Goal: Task Accomplishment & Management: Manage account settings

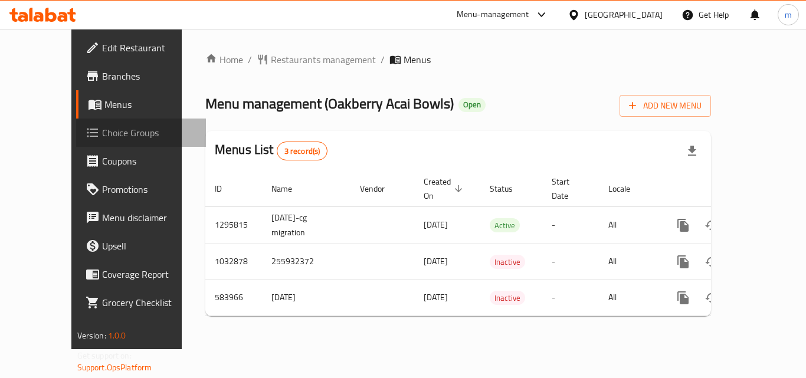
click at [102, 129] on span "Choice Groups" at bounding box center [149, 133] width 94 height 14
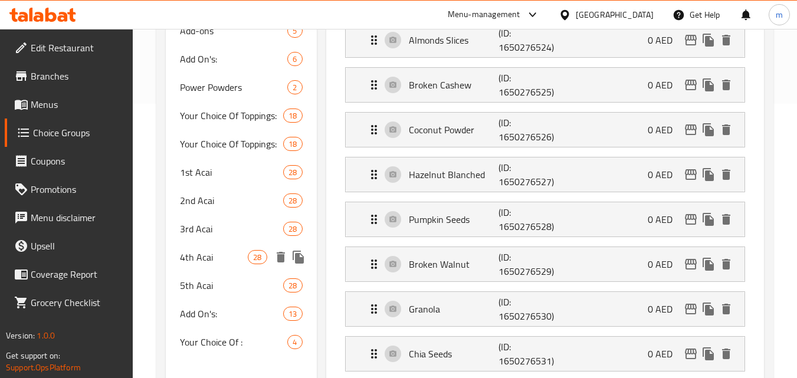
scroll to position [295, 0]
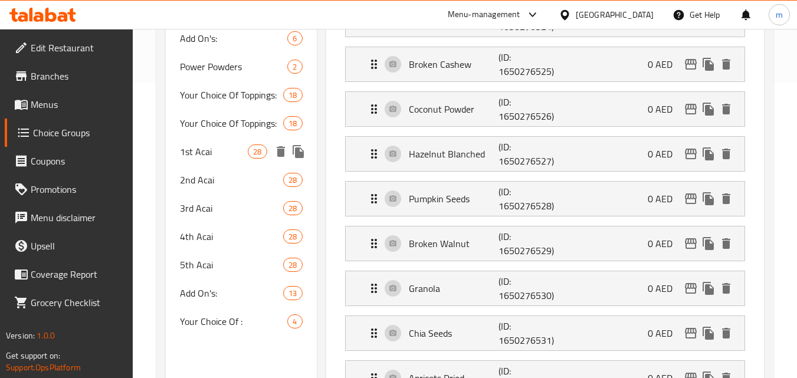
drag, startPoint x: 201, startPoint y: 146, endPoint x: 213, endPoint y: 153, distance: 13.5
click at [201, 146] on span "1st Acai" at bounding box center [214, 151] width 68 height 14
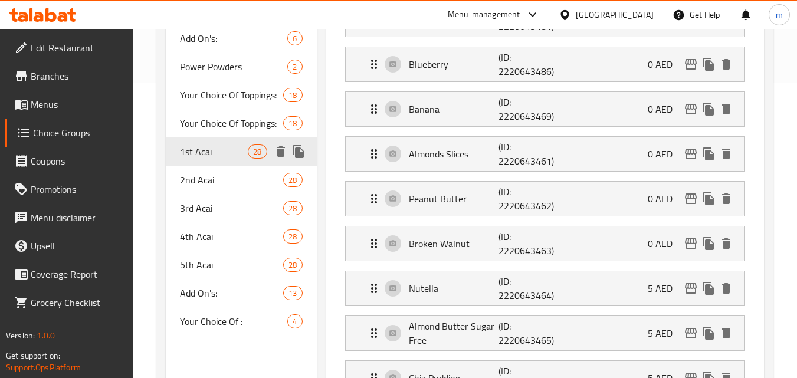
type input "1st Acai"
type input "1 كوب"
type input "1"
click at [207, 181] on span "2nd Acai" at bounding box center [214, 180] width 68 height 14
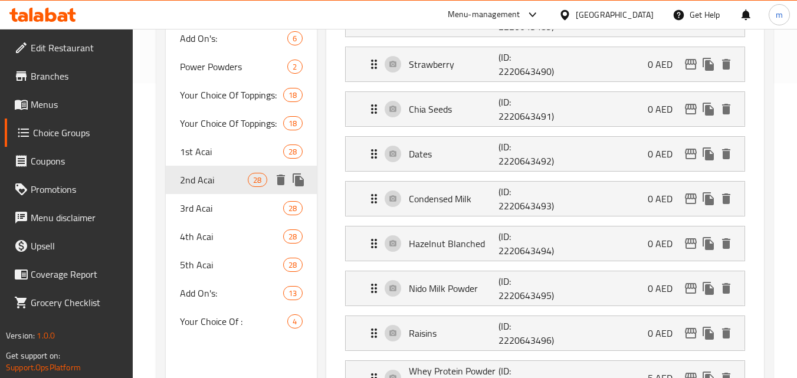
type input "2nd Acai"
type input "2 كوب"
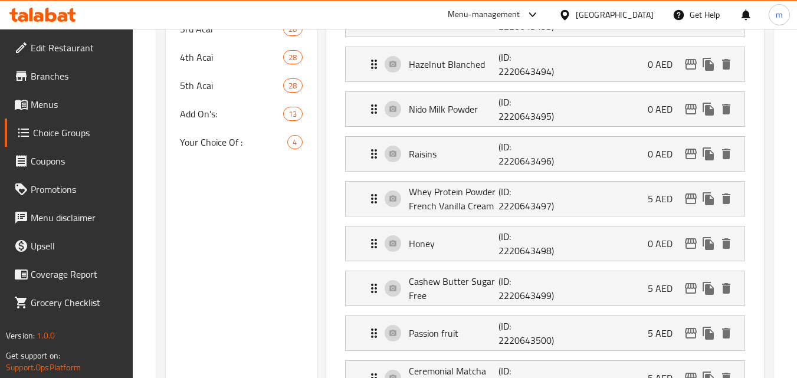
scroll to position [472, 0]
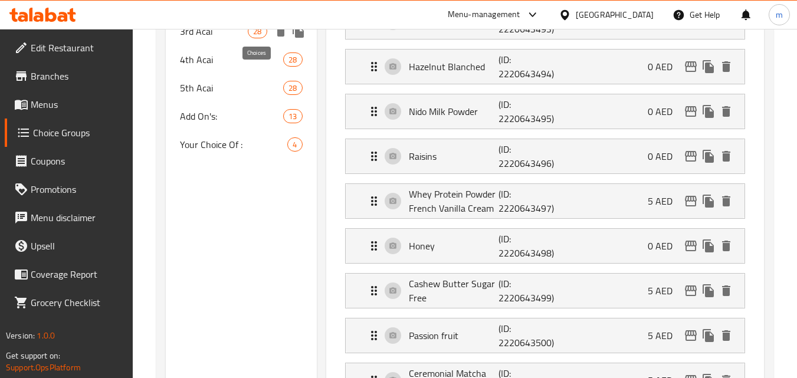
click at [249, 36] on span "28" at bounding box center [257, 31] width 18 height 11
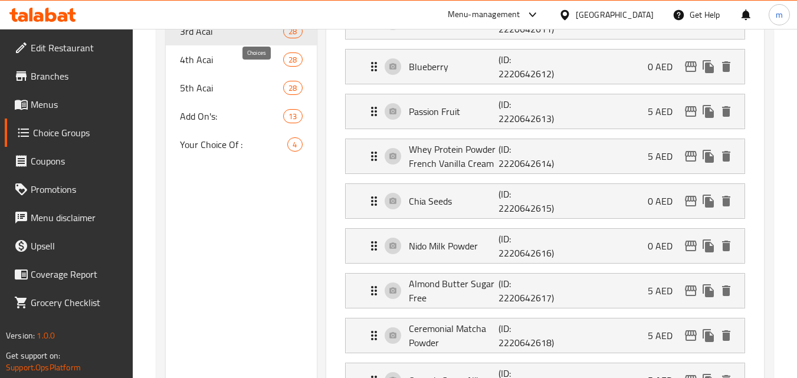
type input "3rd Acai"
type input "3 أكواب"
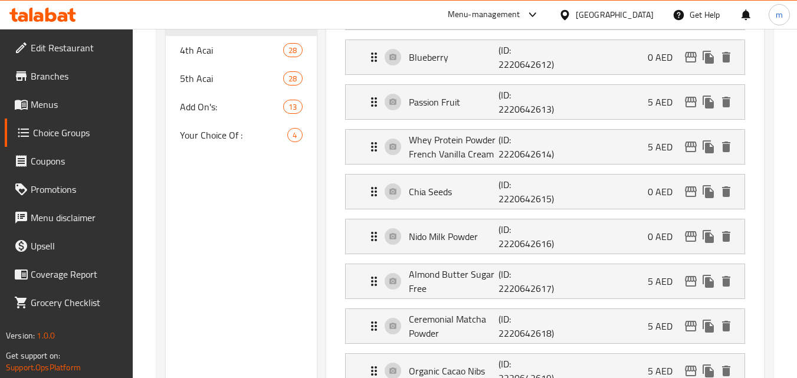
scroll to position [354, 0]
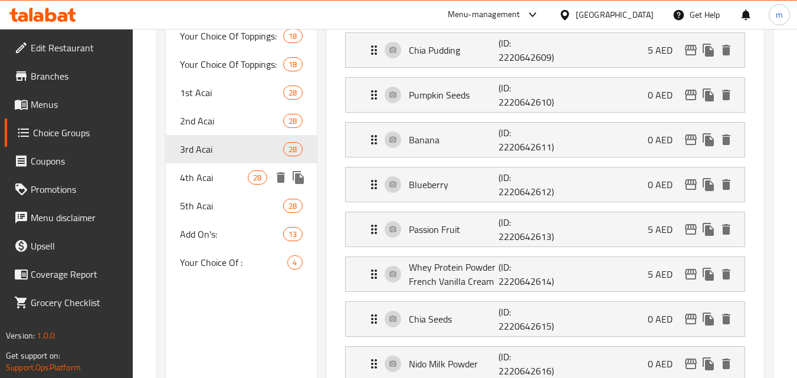
click at [209, 179] on span "4th Acai" at bounding box center [214, 177] width 68 height 14
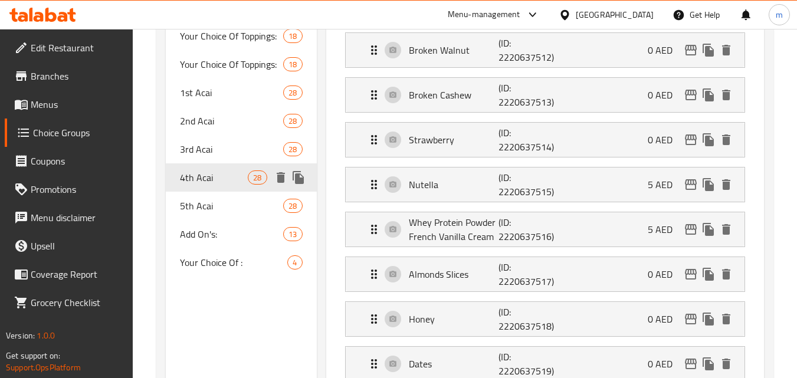
type input "4th Acai"
type input "4 أكواب"
click at [213, 205] on span "5th Acai" at bounding box center [214, 206] width 68 height 14
type input "5th Acai"
type input "5 أكواب"
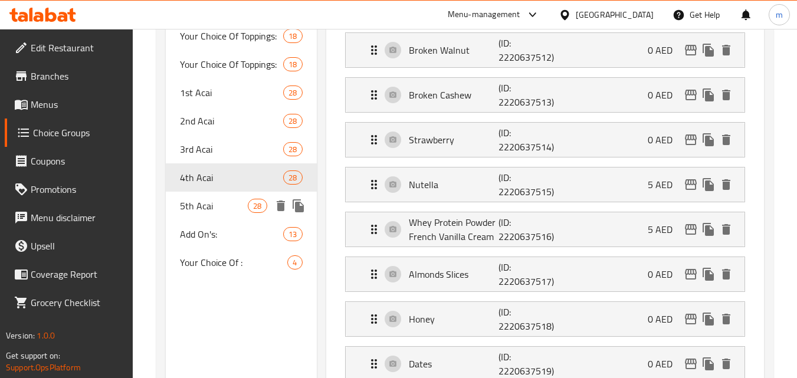
type input "0"
type input "7"
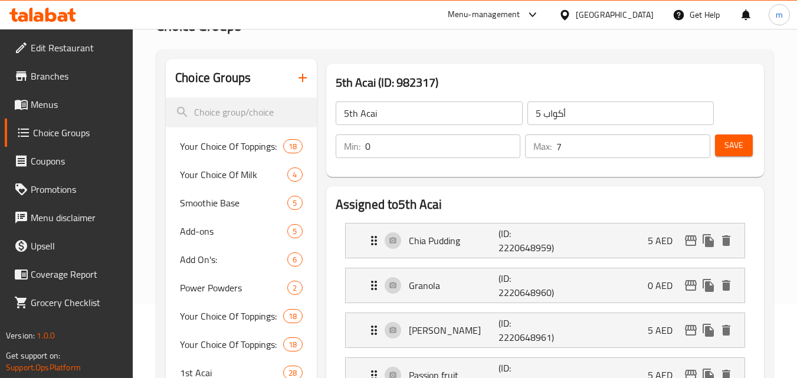
scroll to position [0, 0]
